Goal: Find specific page/section: Find specific page/section

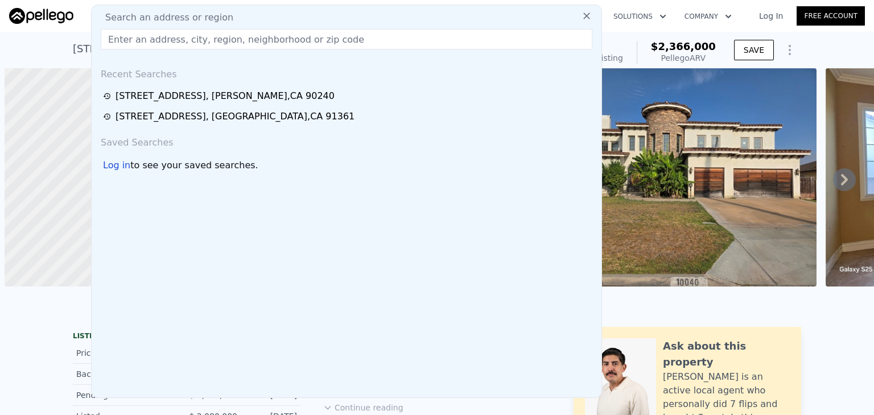
scroll to position [0, 5]
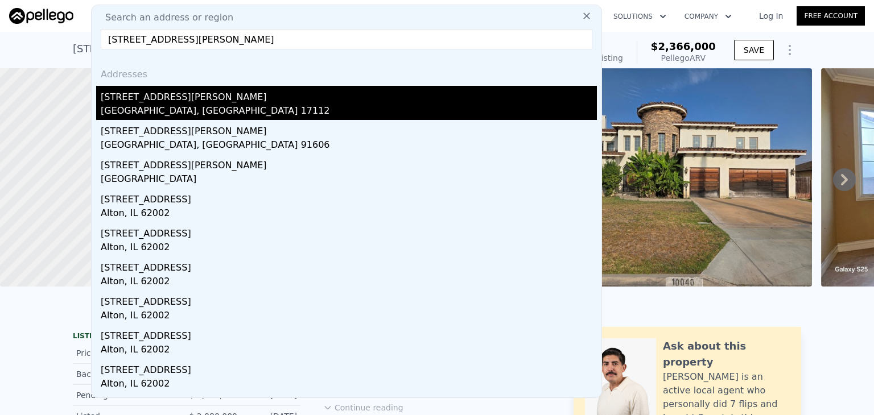
type input "[STREET_ADDRESS][PERSON_NAME]"
click at [252, 94] on div "[STREET_ADDRESS][PERSON_NAME]" at bounding box center [349, 95] width 496 height 18
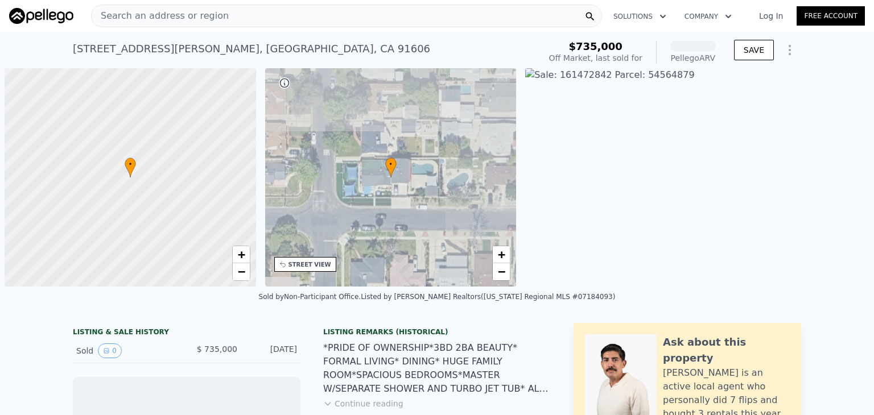
scroll to position [0, 5]
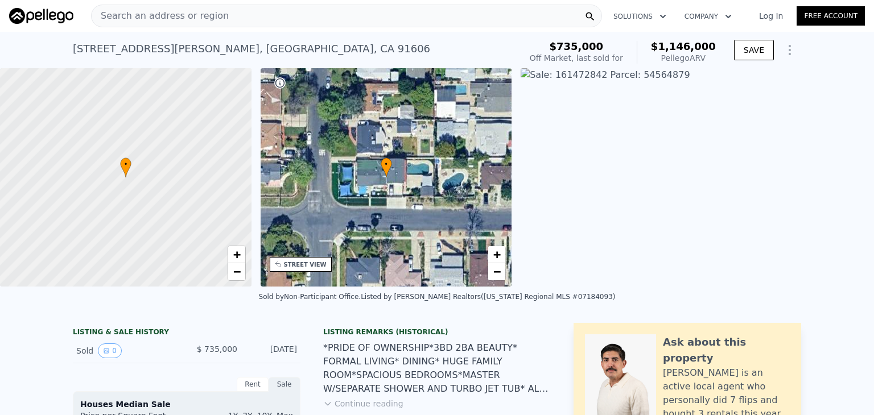
click at [316, 1] on nav "Search an address or region Solutions Company Open main menu Log In Free Account" at bounding box center [437, 16] width 874 height 32
click at [310, 16] on div "Search an address or region" at bounding box center [346, 16] width 511 height 23
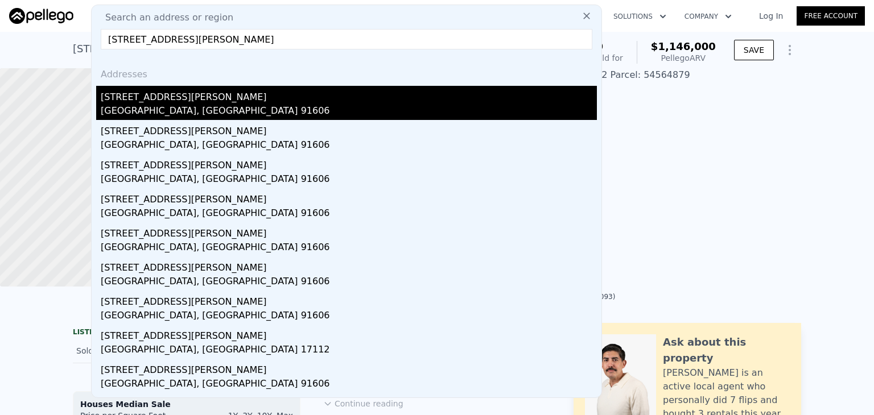
type input "[STREET_ADDRESS][PERSON_NAME]"
click at [169, 106] on div "[GEOGRAPHIC_DATA], [GEOGRAPHIC_DATA] 91606" at bounding box center [349, 112] width 496 height 16
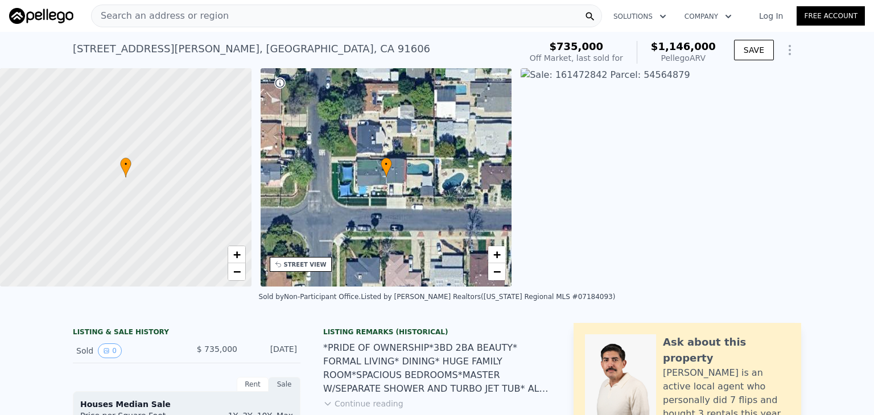
click at [209, 16] on span "Search an address or region" at bounding box center [160, 16] width 137 height 14
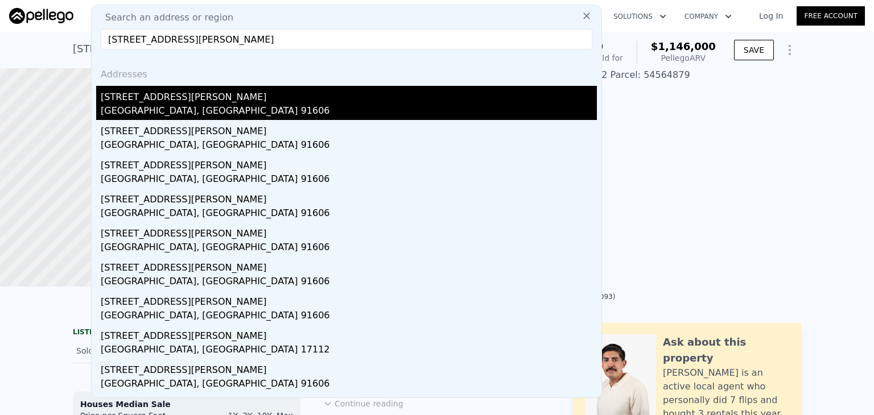
type input "[STREET_ADDRESS][PERSON_NAME]"
click at [164, 94] on div "[STREET_ADDRESS][PERSON_NAME]" at bounding box center [349, 95] width 496 height 18
